Goal: Task Accomplishment & Management: Manage account settings

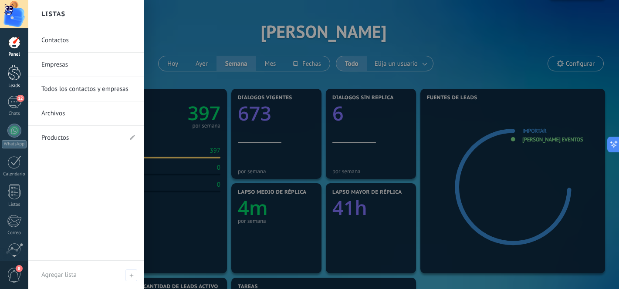
click at [14, 71] on div at bounding box center [14, 72] width 13 height 16
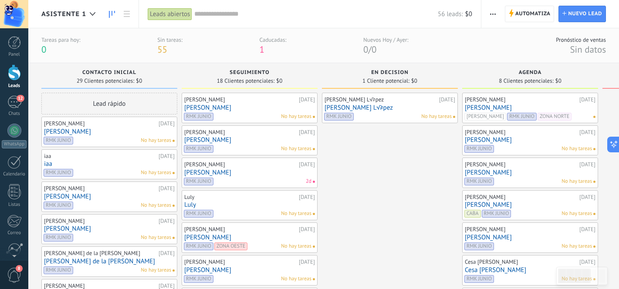
click at [80, 12] on span "Asistente 1" at bounding box center [63, 14] width 45 height 8
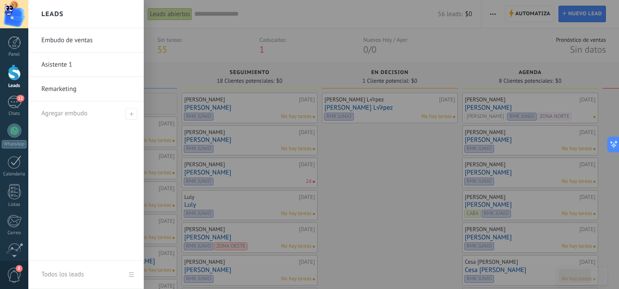
click at [74, 41] on link "Embudo de ventas" at bounding box center [88, 40] width 94 height 24
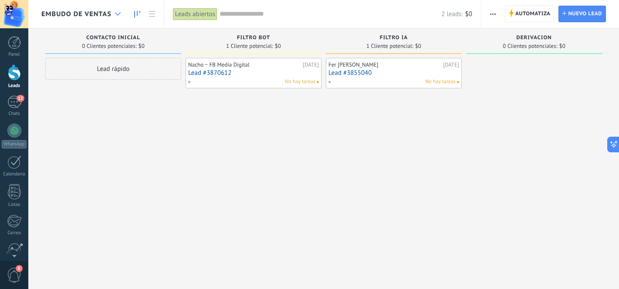
click at [112, 13] on div at bounding box center [118, 14] width 14 height 17
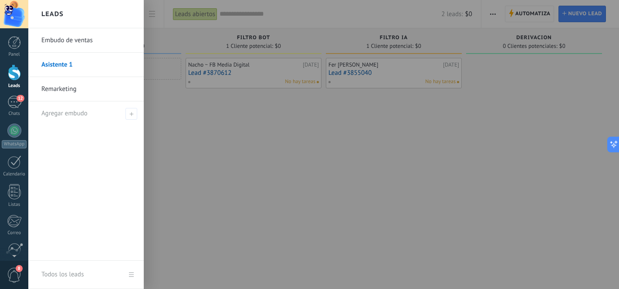
click at [55, 91] on link "Remarketing" at bounding box center [88, 89] width 94 height 24
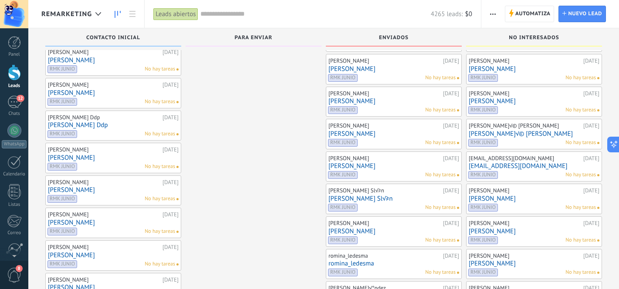
scroll to position [146, 0]
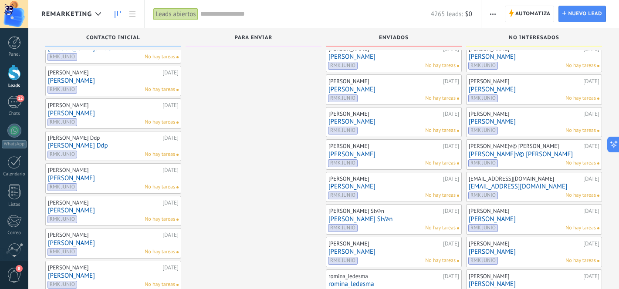
click at [71, 8] on div "Remarketing" at bounding box center [73, 14] width 64 height 28
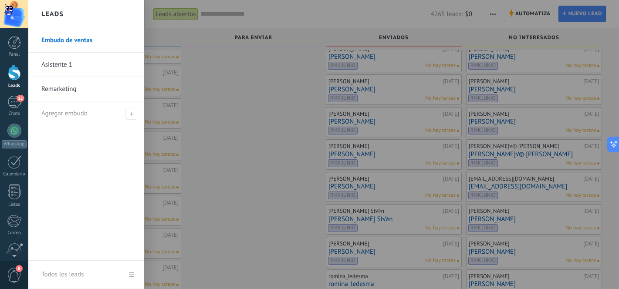
click at [50, 61] on link "Asistente 1" at bounding box center [88, 65] width 94 height 24
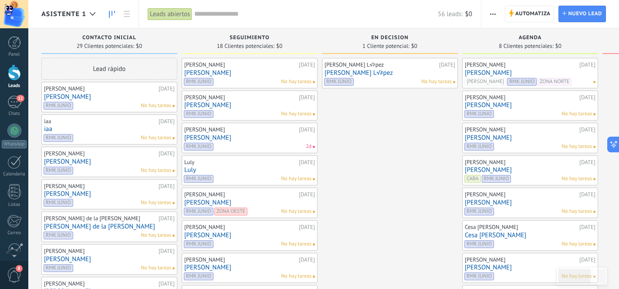
click at [71, 18] on div "Asistente 1" at bounding box center [70, 14] width 58 height 28
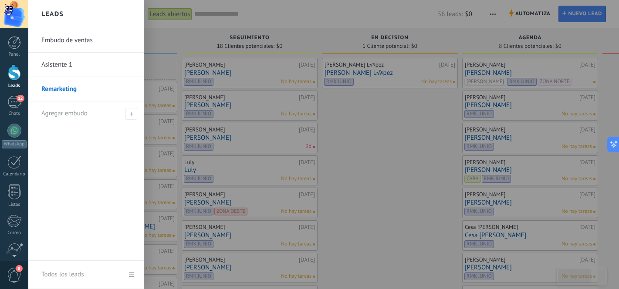
click at [80, 39] on link "Embudo de ventas" at bounding box center [88, 40] width 94 height 24
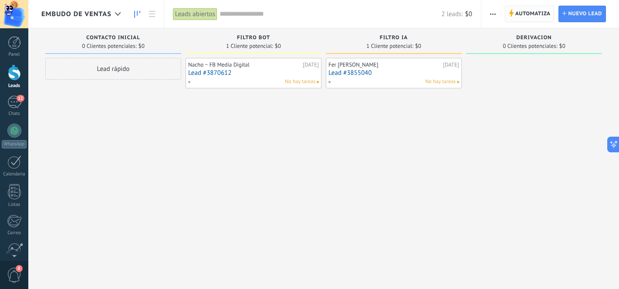
click at [526, 13] on span "Automatiza" at bounding box center [532, 14] width 35 height 16
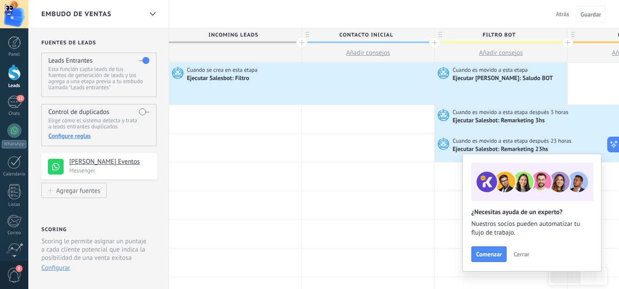
click at [521, 256] on span "Cerrar" at bounding box center [521, 254] width 16 height 6
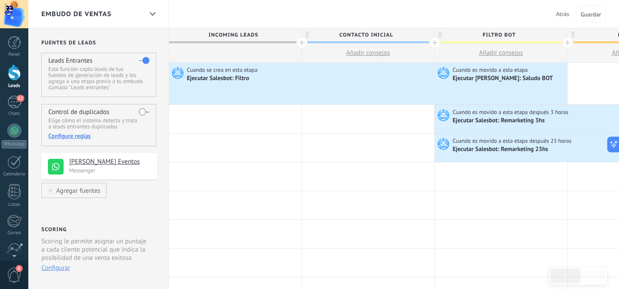
scroll to position [0, 37]
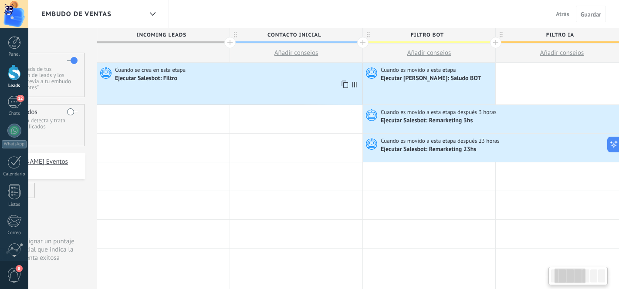
scroll to position [0, 85]
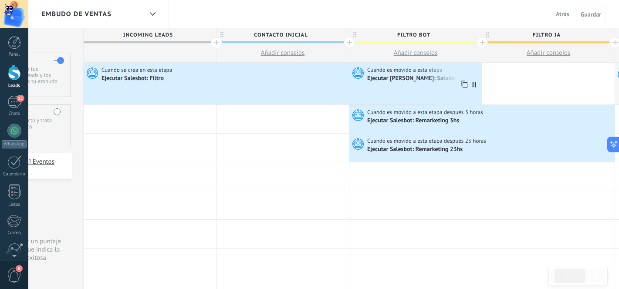
click at [404, 79] on div "Ejecutar [PERSON_NAME]: Saludo BOT" at bounding box center [417, 79] width 101 height 8
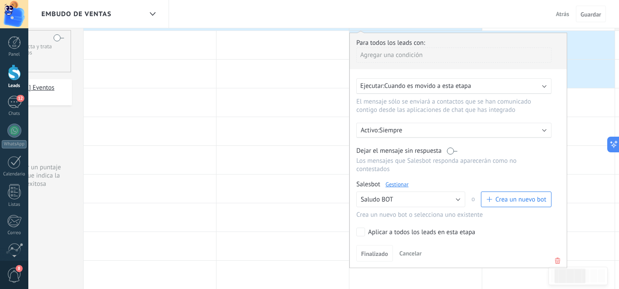
scroll to position [74, 0]
click at [399, 185] on link "Gestionar" at bounding box center [396, 183] width 23 height 7
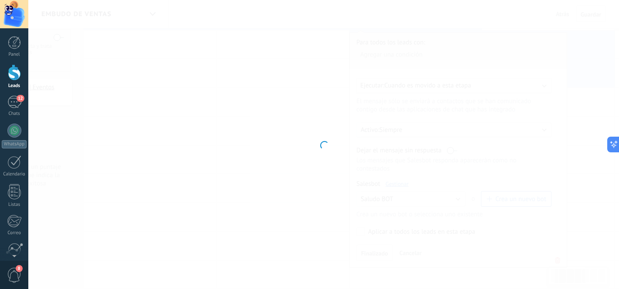
type input "**********"
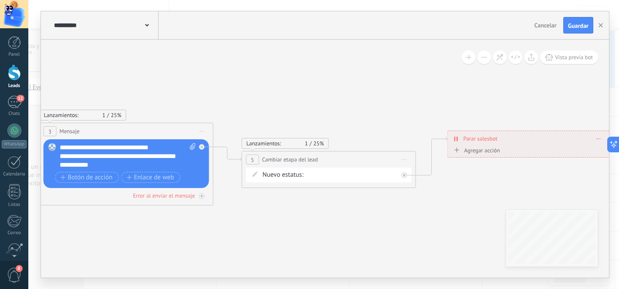
click at [0, 0] on div "Contacto inicial Filtro Bot Filtro IA Derivacion Closed - won Closed - lost" at bounding box center [0, 0] width 0 height 0
click at [245, 245] on div at bounding box center [323, 144] width 590 height 289
click at [545, 27] on span "Cancelar" at bounding box center [545, 25] width 22 height 8
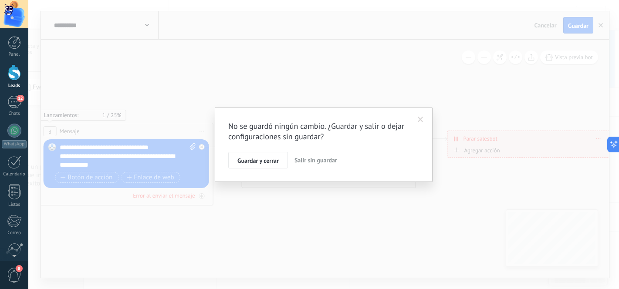
click at [308, 158] on span "Salir sin guardar" at bounding box center [315, 160] width 43 height 8
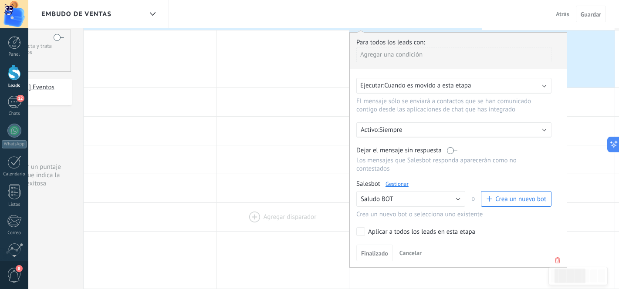
click at [265, 207] on div at bounding box center [282, 217] width 132 height 28
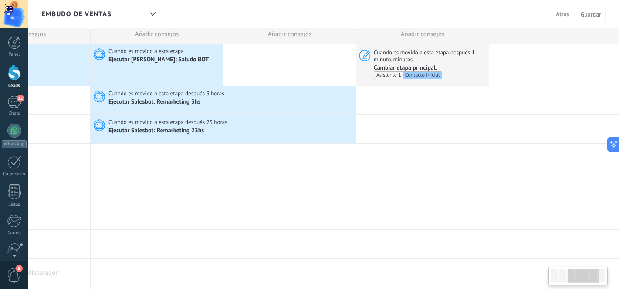
scroll to position [0, 0]
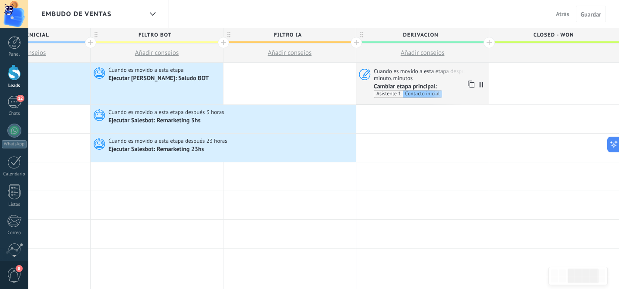
click at [406, 75] on span "Cuando es movido a esta etapa después 1 minuto. minutos" at bounding box center [429, 74] width 112 height 14
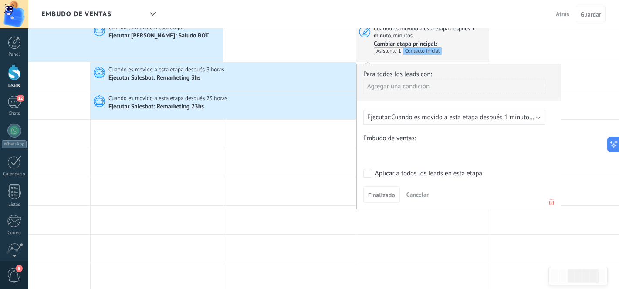
scroll to position [43, 0]
click at [309, 188] on div at bounding box center [289, 191] width 132 height 28
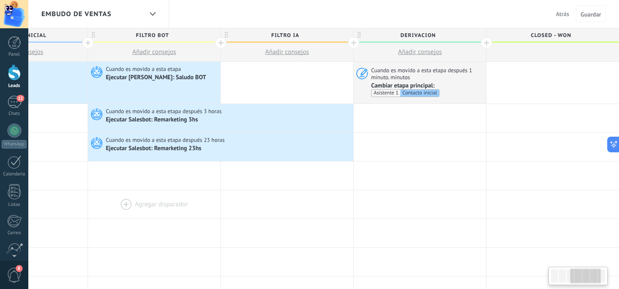
scroll to position [0, 342]
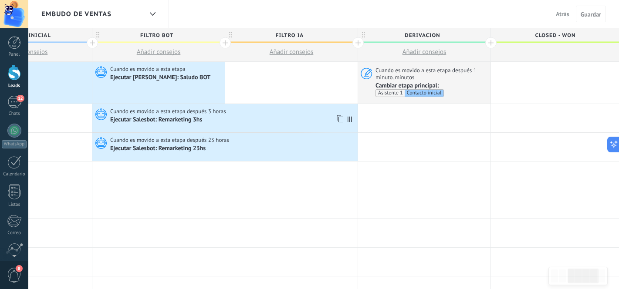
click at [175, 116] on div "Ejecutar Salesbot: Remarketing 3hs" at bounding box center [156, 120] width 93 height 8
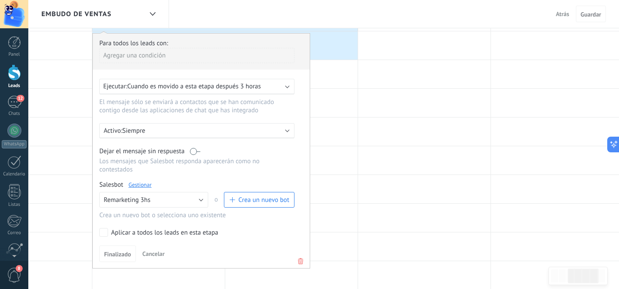
scroll to position [101, 0]
click at [138, 187] on link "Gestionar" at bounding box center [139, 185] width 23 height 7
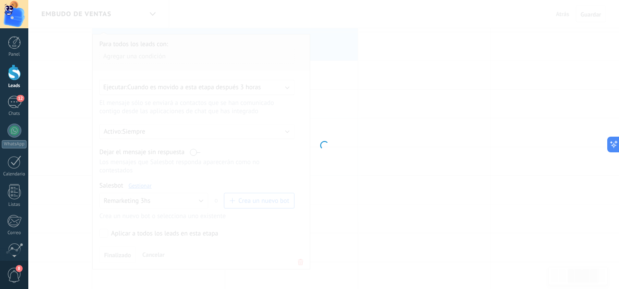
type input "**********"
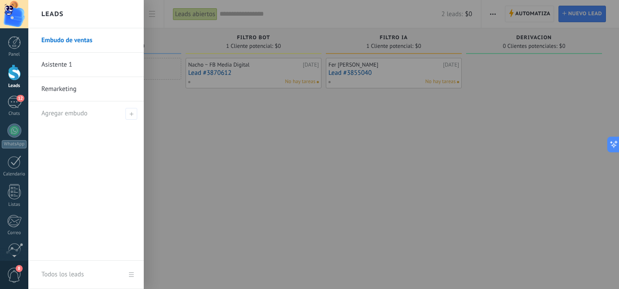
click at [65, 90] on link "Remarketing" at bounding box center [88, 89] width 94 height 24
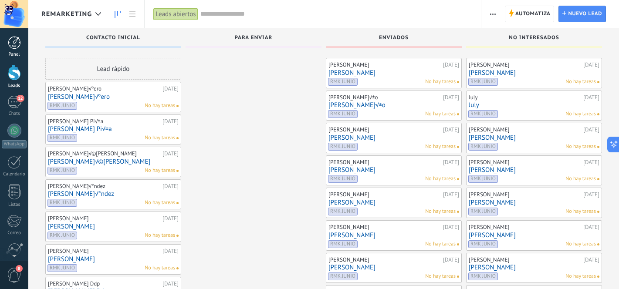
click at [10, 47] on div at bounding box center [14, 42] width 13 height 13
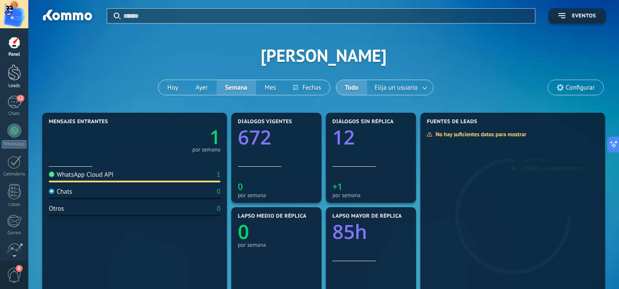
click at [15, 67] on div at bounding box center [14, 72] width 13 height 16
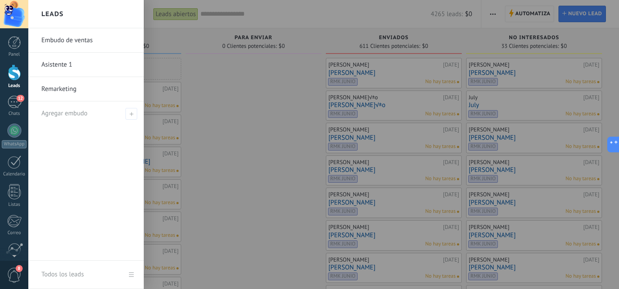
click at [53, 68] on link "Asistente 1" at bounding box center [88, 65] width 94 height 24
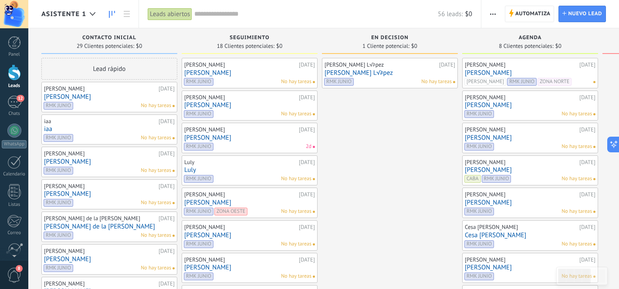
click at [513, 141] on link "[PERSON_NAME]" at bounding box center [529, 137] width 131 height 7
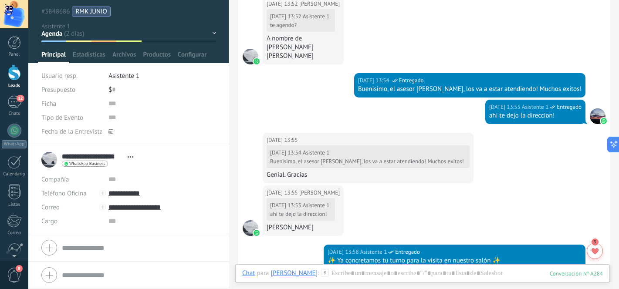
scroll to position [753, 0]
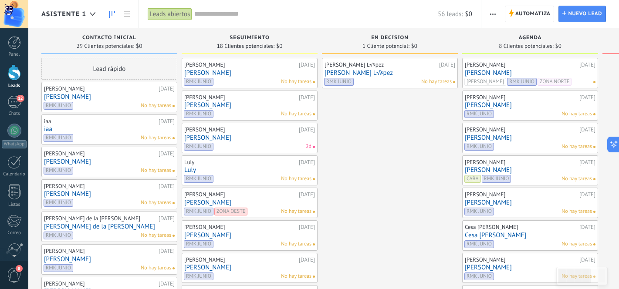
click at [530, 70] on link "[PERSON_NAME]" at bounding box center [529, 72] width 131 height 7
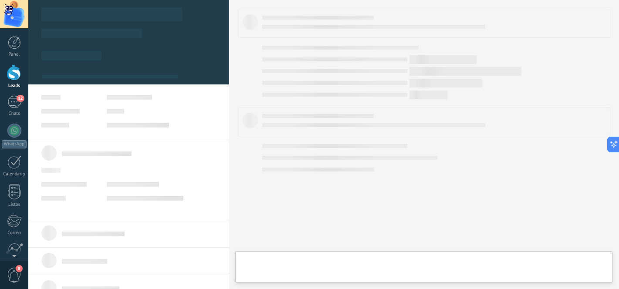
type textarea "**********"
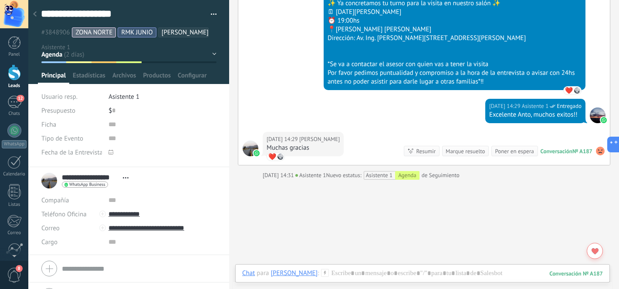
scroll to position [1541, 0]
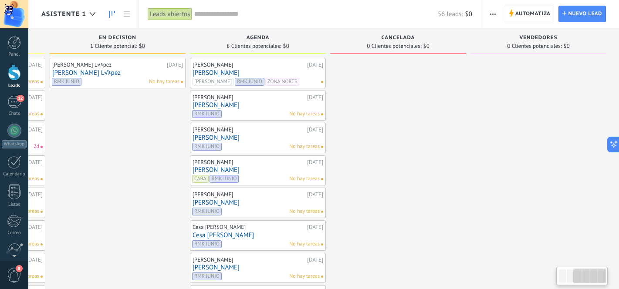
scroll to position [0, 272]
click at [534, 14] on span "Automatiza" at bounding box center [532, 14] width 35 height 16
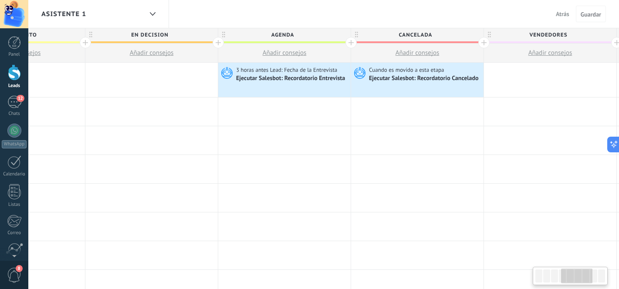
scroll to position [0, 494]
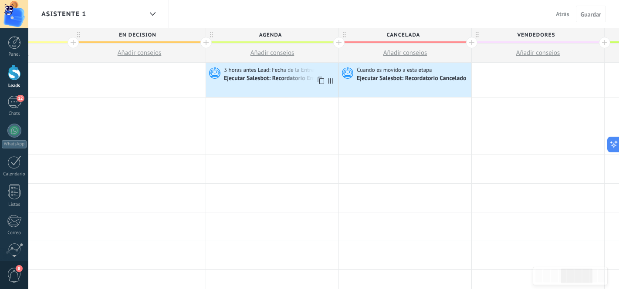
click at [281, 81] on div "Ejecutar Salesbot: Recordatorio Entrevista" at bounding box center [279, 79] width 110 height 8
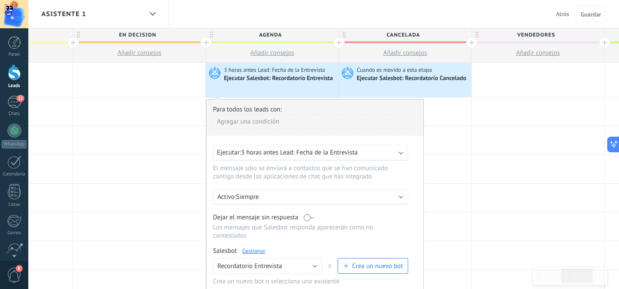
scroll to position [64, 0]
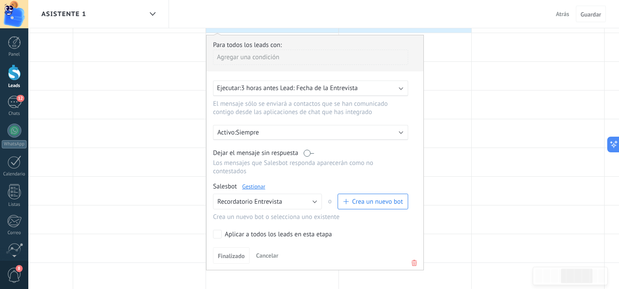
click at [253, 190] on link "Gestionar" at bounding box center [253, 186] width 23 height 7
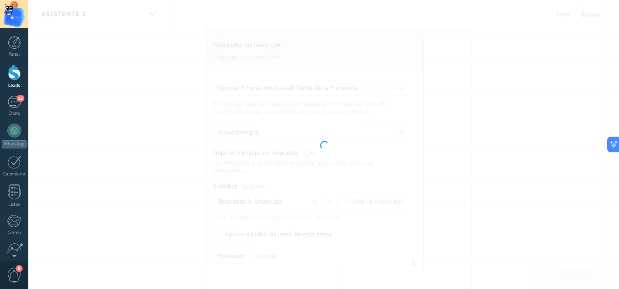
type input "**********"
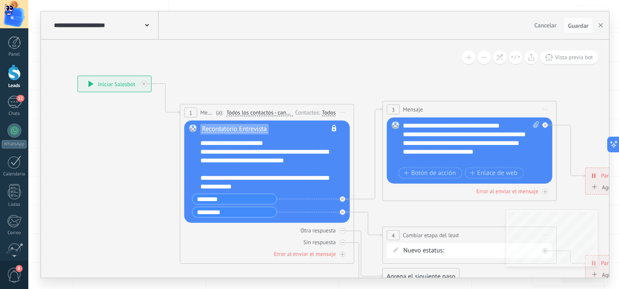
click at [273, 111] on span "Todos los contactos - canales seleccionados" at bounding box center [259, 112] width 67 height 7
click at [273, 111] on button "Todos los contactos - canales seleccionados" at bounding box center [276, 113] width 109 height 16
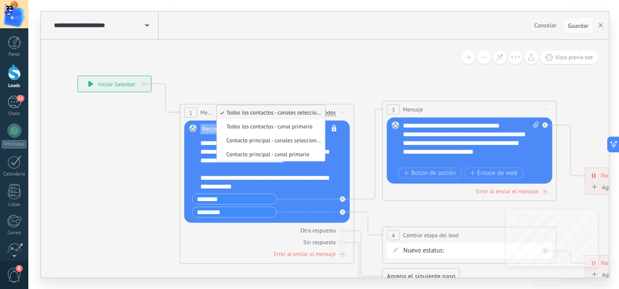
click at [275, 89] on icon at bounding box center [412, 189] width 1105 height 663
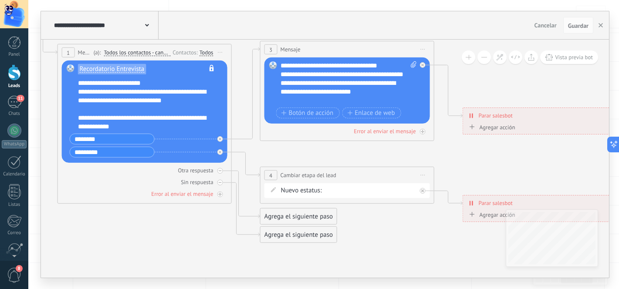
click at [542, 24] on span "Cancelar" at bounding box center [545, 25] width 22 height 8
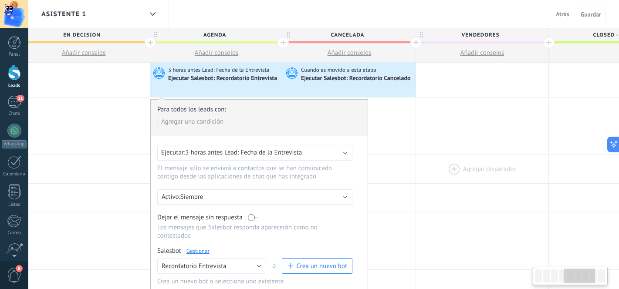
scroll to position [0, 555]
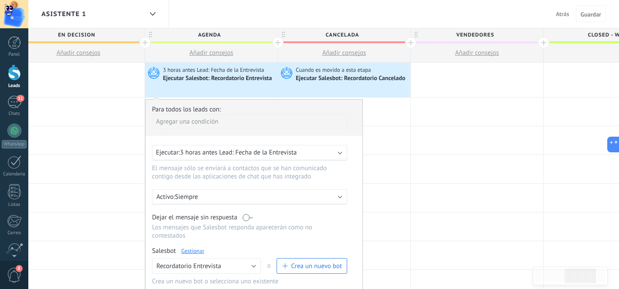
click at [376, 77] on div "Ejecutar Salesbot: Recordatorio Cancelado" at bounding box center [351, 79] width 111 height 8
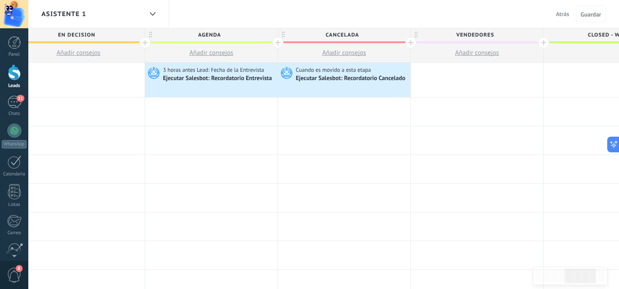
click at [376, 77] on div "Ejecutar Salesbot: Recordatorio Cancelado" at bounding box center [351, 79] width 111 height 8
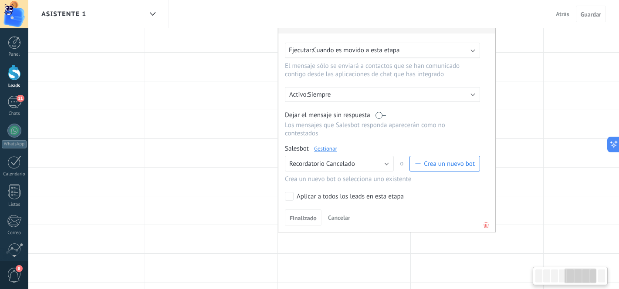
scroll to position [110, 0]
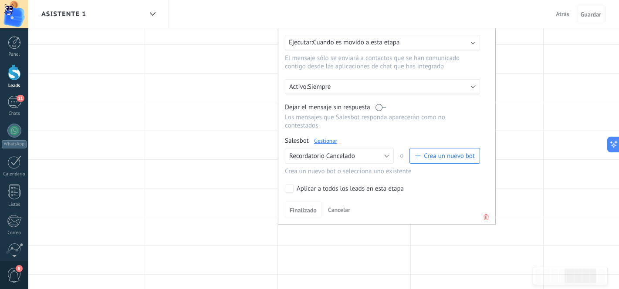
click at [322, 145] on link "Gestionar" at bounding box center [325, 140] width 23 height 7
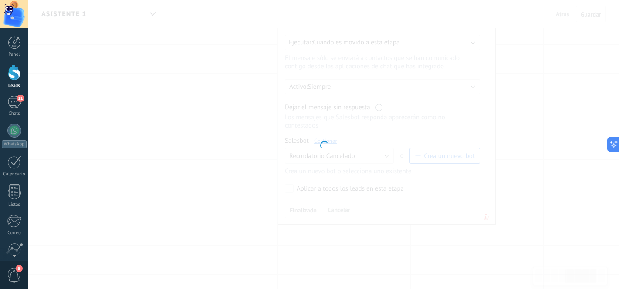
type input "**********"
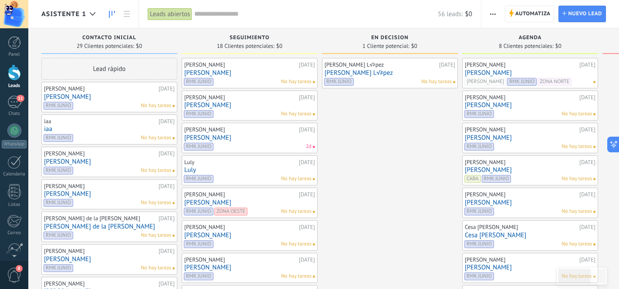
click at [520, 104] on link "[PERSON_NAME]" at bounding box center [529, 104] width 131 height 7
click at [537, 139] on link "[PERSON_NAME]" at bounding box center [529, 137] width 131 height 7
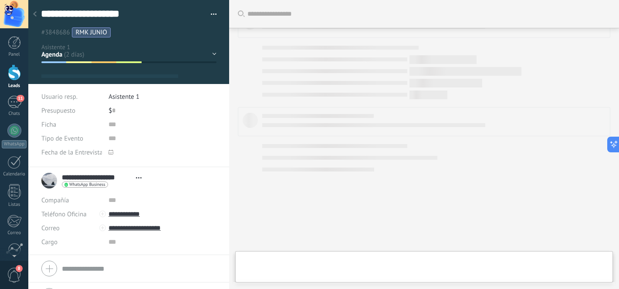
type textarea "**********"
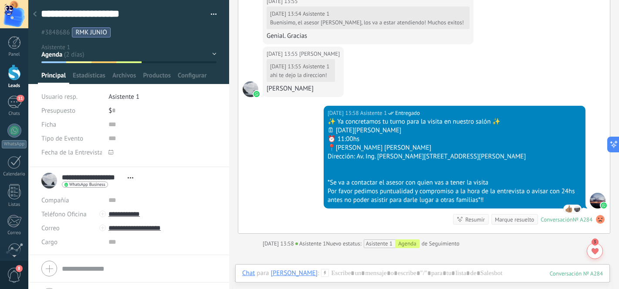
scroll to position [891, 0]
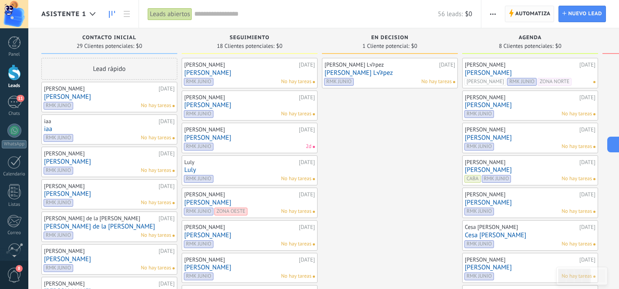
click at [527, 19] on span "Automatiza" at bounding box center [532, 14] width 35 height 16
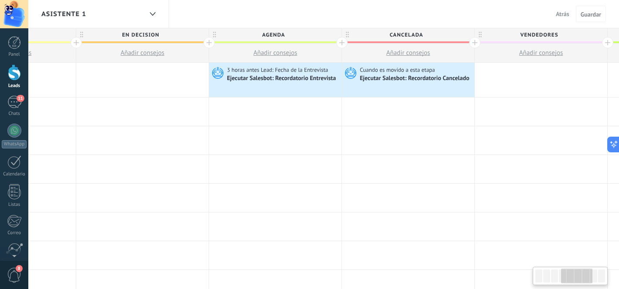
scroll to position [0, 494]
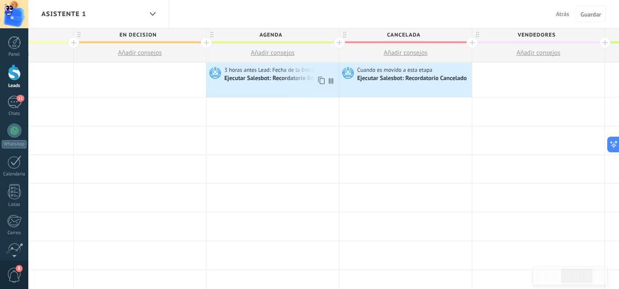
click at [287, 85] on div "3 horas antes Lead: Fecha de la Entrevista Ejecutar [PERSON_NAME]: Recordatorio…" at bounding box center [272, 80] width 132 height 34
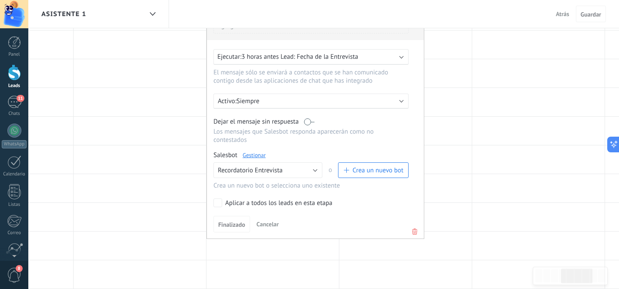
scroll to position [106, 0]
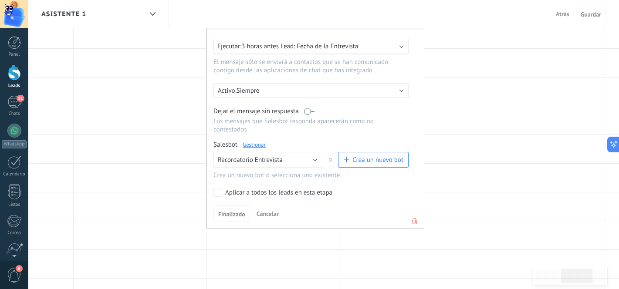
click at [262, 148] on link "Gestionar" at bounding box center [253, 144] width 23 height 7
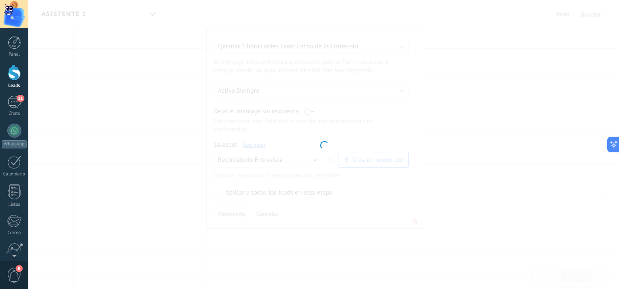
type input "**********"
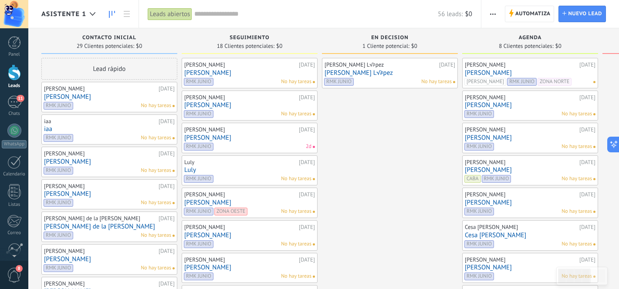
click at [524, 100] on div "[PERSON_NAME]" at bounding box center [520, 97] width 112 height 7
click at [520, 103] on link "[PERSON_NAME]" at bounding box center [529, 104] width 131 height 7
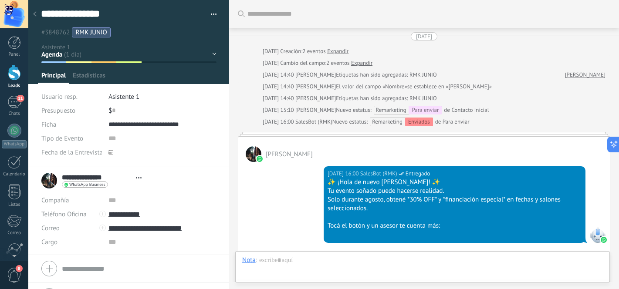
type textarea "**********"
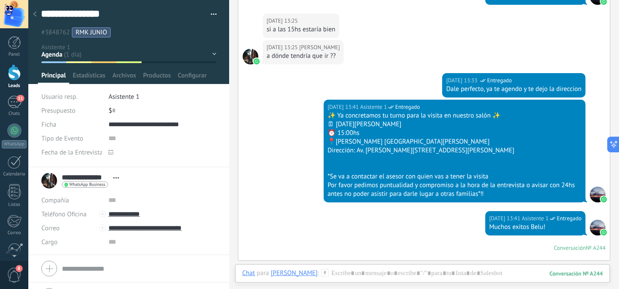
scroll to position [1349, 0]
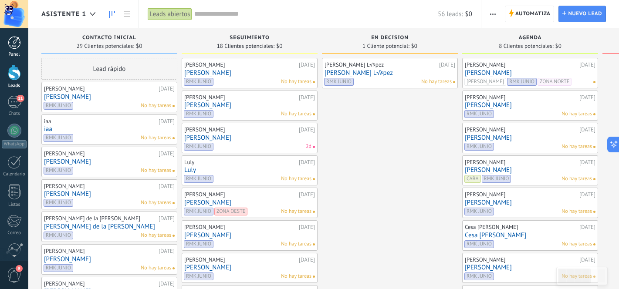
click at [13, 43] on div at bounding box center [14, 42] width 13 height 13
